Goal: Navigation & Orientation: Find specific page/section

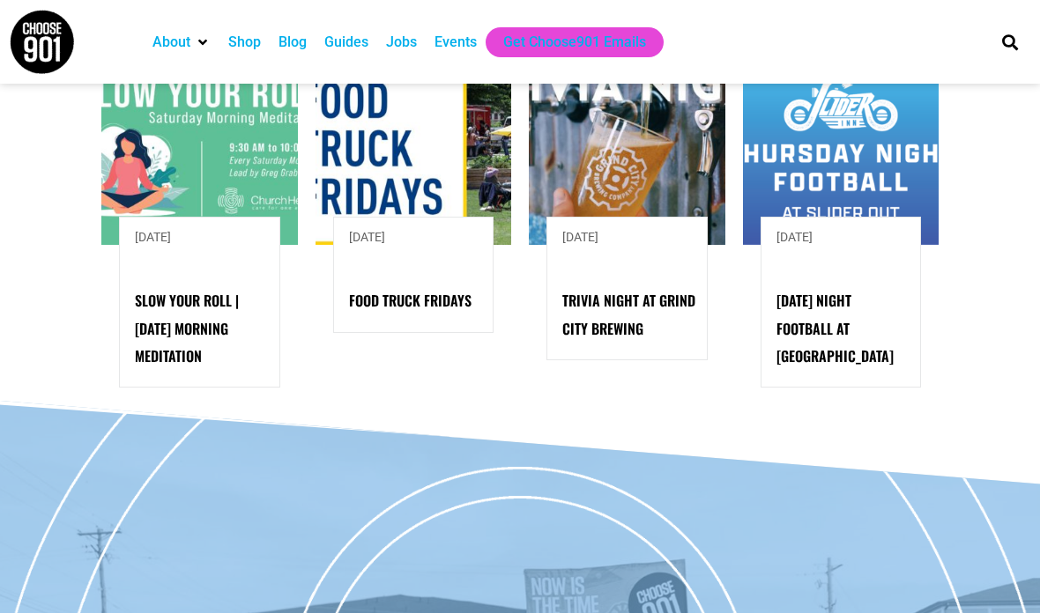
scroll to position [1873, 0]
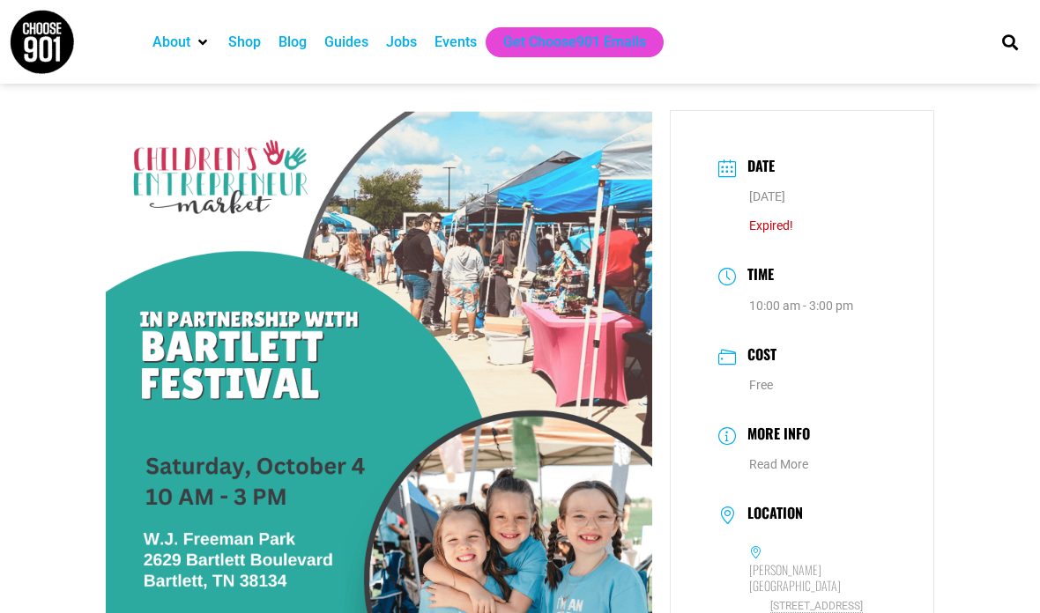
click at [895, 53] on ul "About Contact Us Donate Shop Blog Guides Jobs Events Get Choose901 Emails" at bounding box center [558, 42] width 828 height 30
click at [449, 36] on div "Events" at bounding box center [455, 42] width 42 height 21
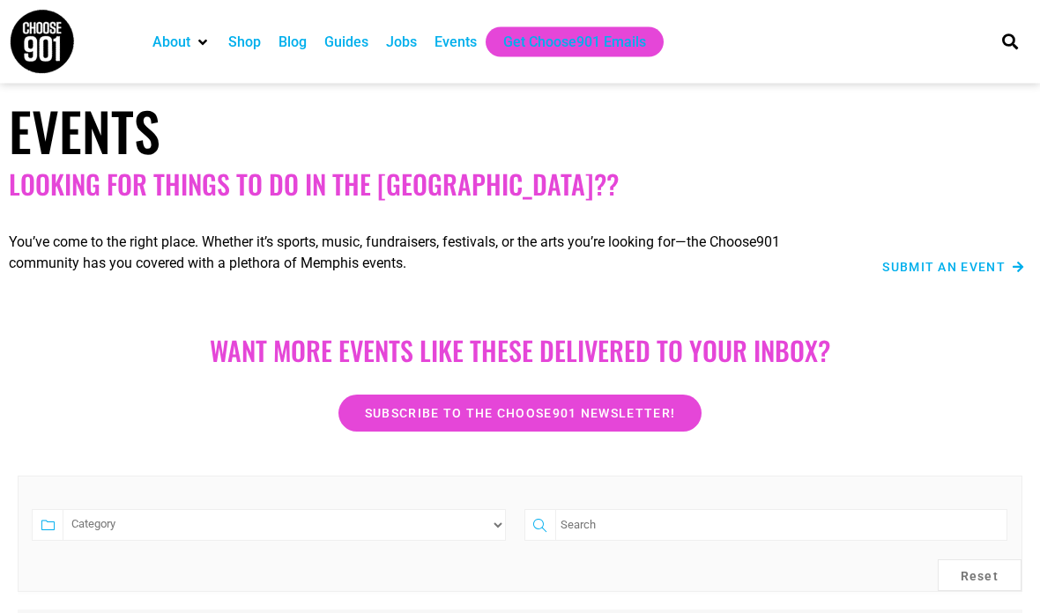
scroll to position [20, 0]
click at [463, 51] on div "Events" at bounding box center [455, 42] width 42 height 21
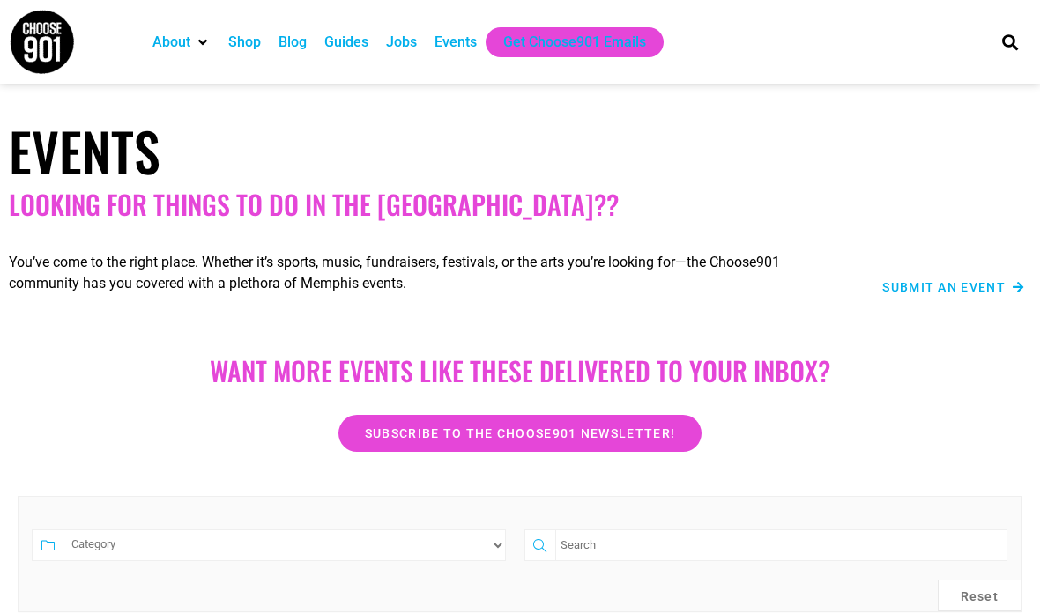
click at [394, 37] on div "Jobs" at bounding box center [401, 42] width 31 height 21
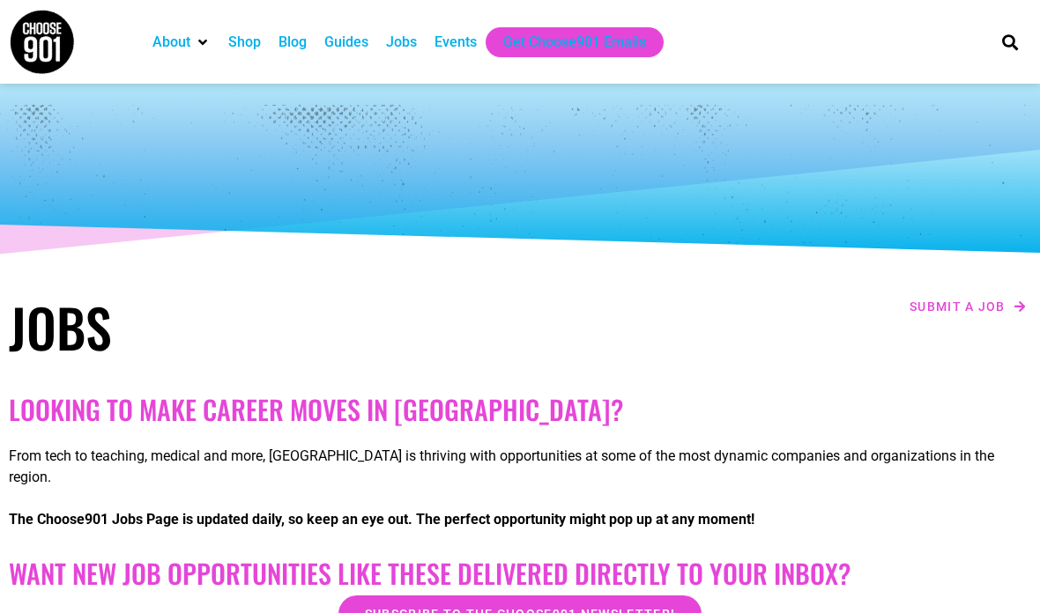
click at [347, 47] on div "Guides" at bounding box center [346, 42] width 44 height 21
